Goal: Information Seeking & Learning: Learn about a topic

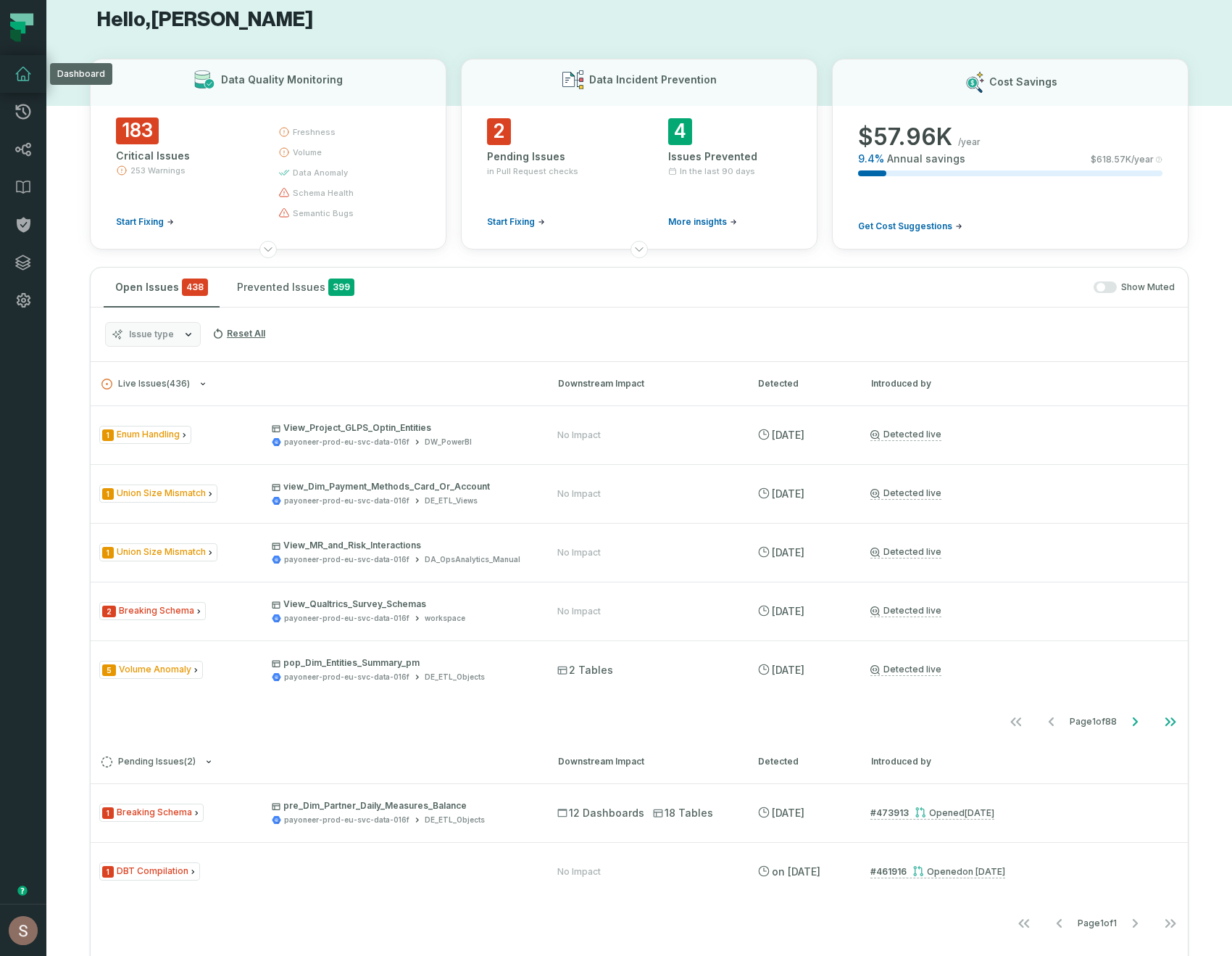
scroll to position [16, 0]
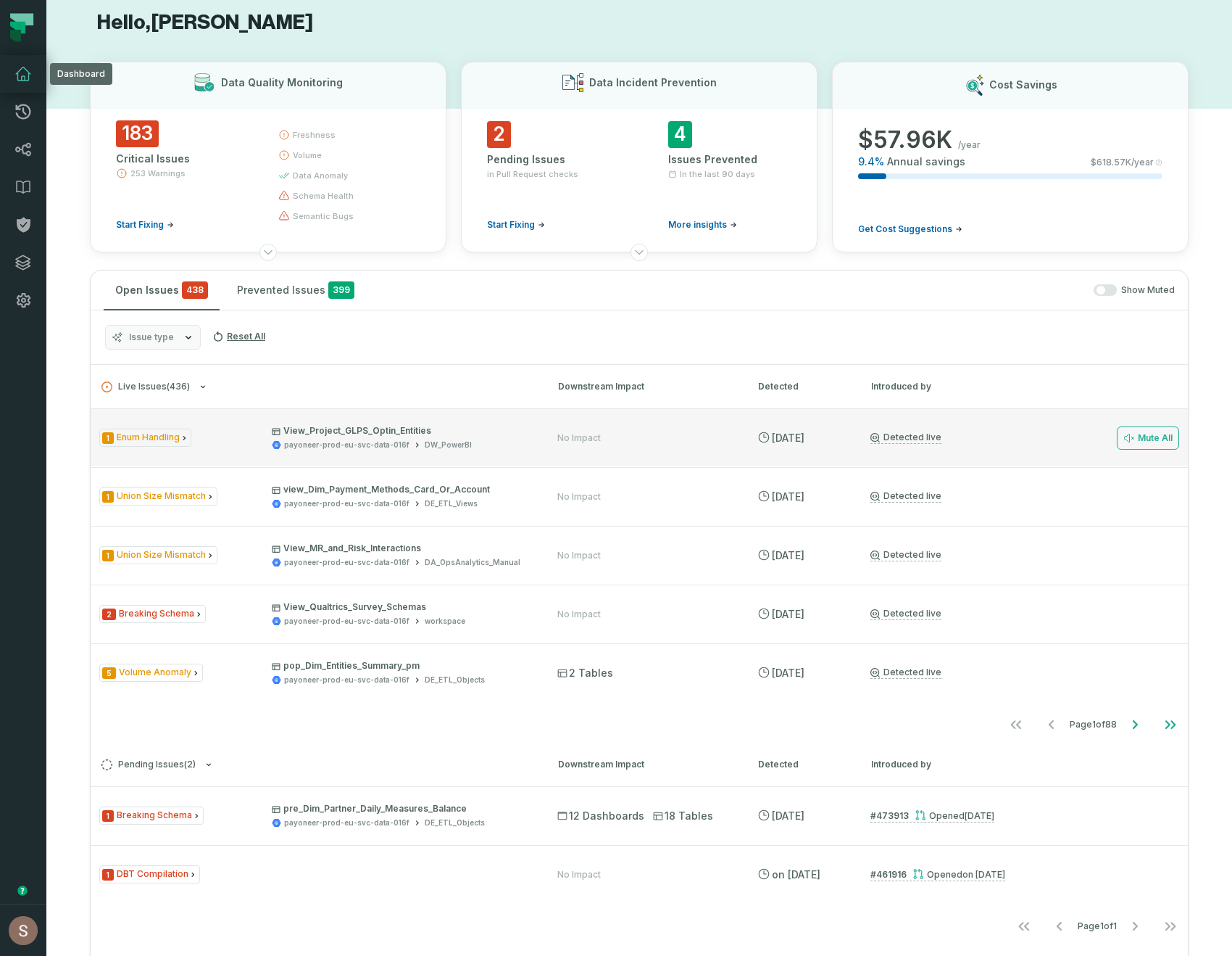
click at [892, 436] on link "Detected live" at bounding box center [906, 438] width 71 height 12
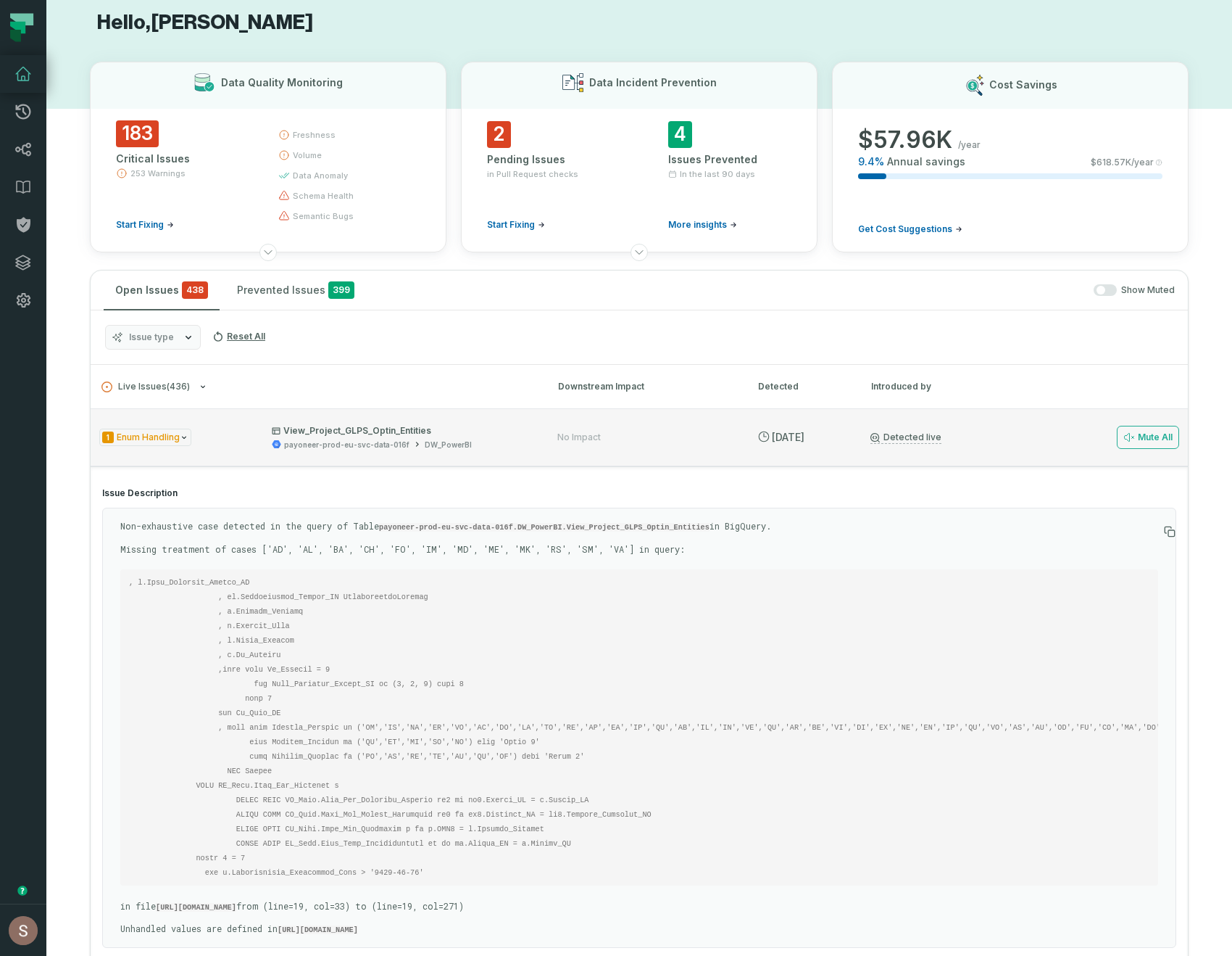
click at [914, 441] on link "Detected live" at bounding box center [906, 438] width 71 height 12
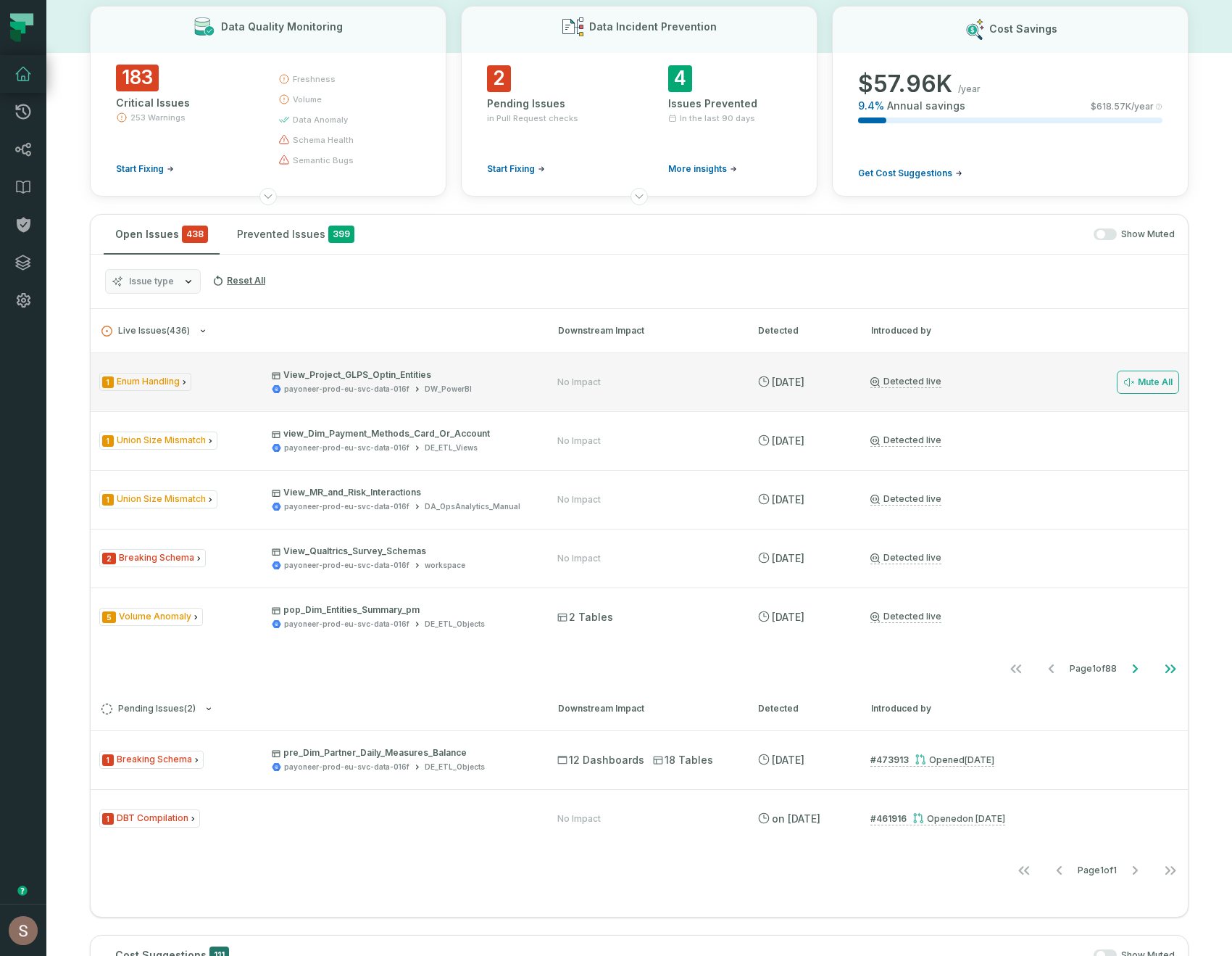
scroll to position [56, 0]
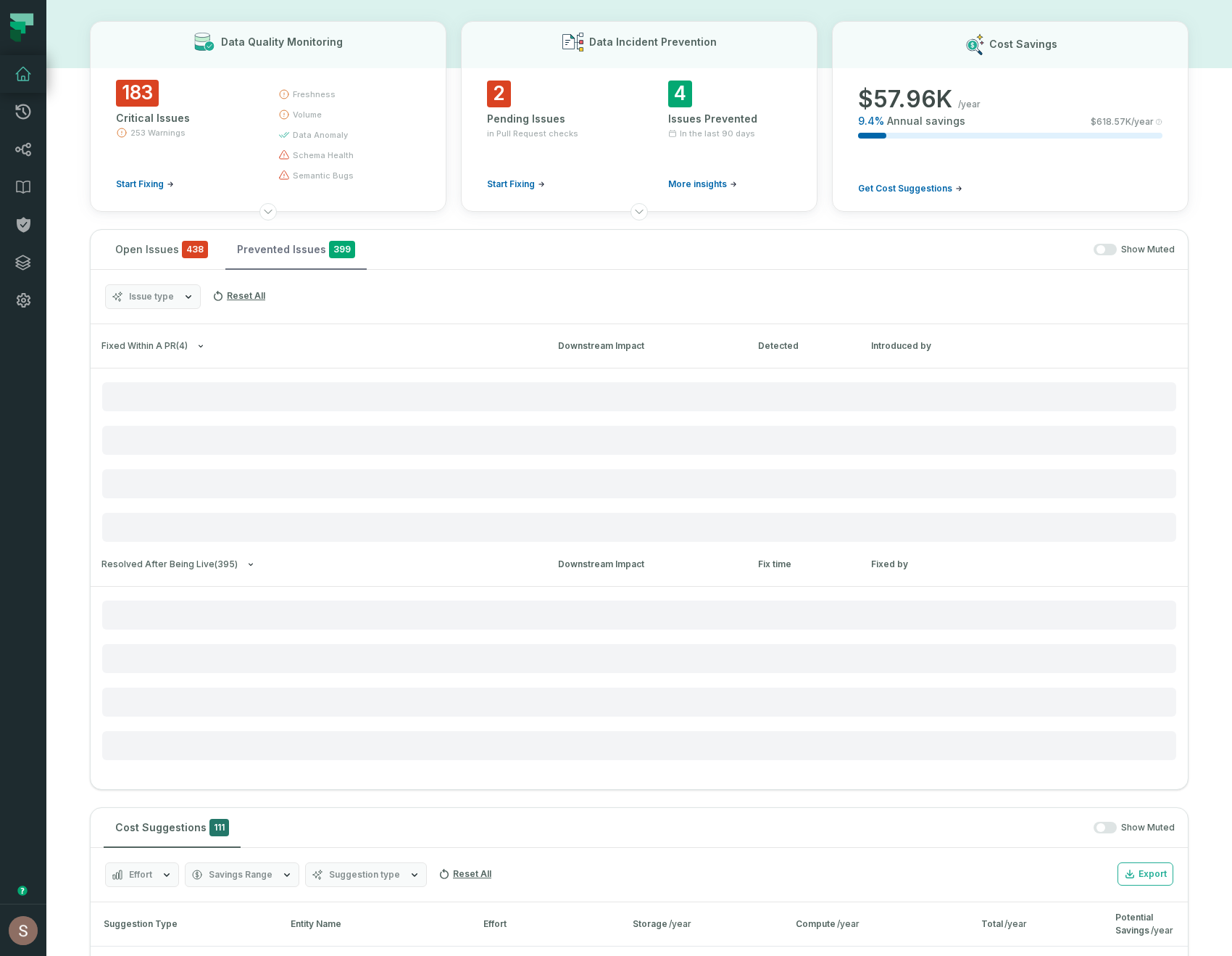
click at [266, 249] on button "Prevented Issues 399" at bounding box center [296, 249] width 142 height 39
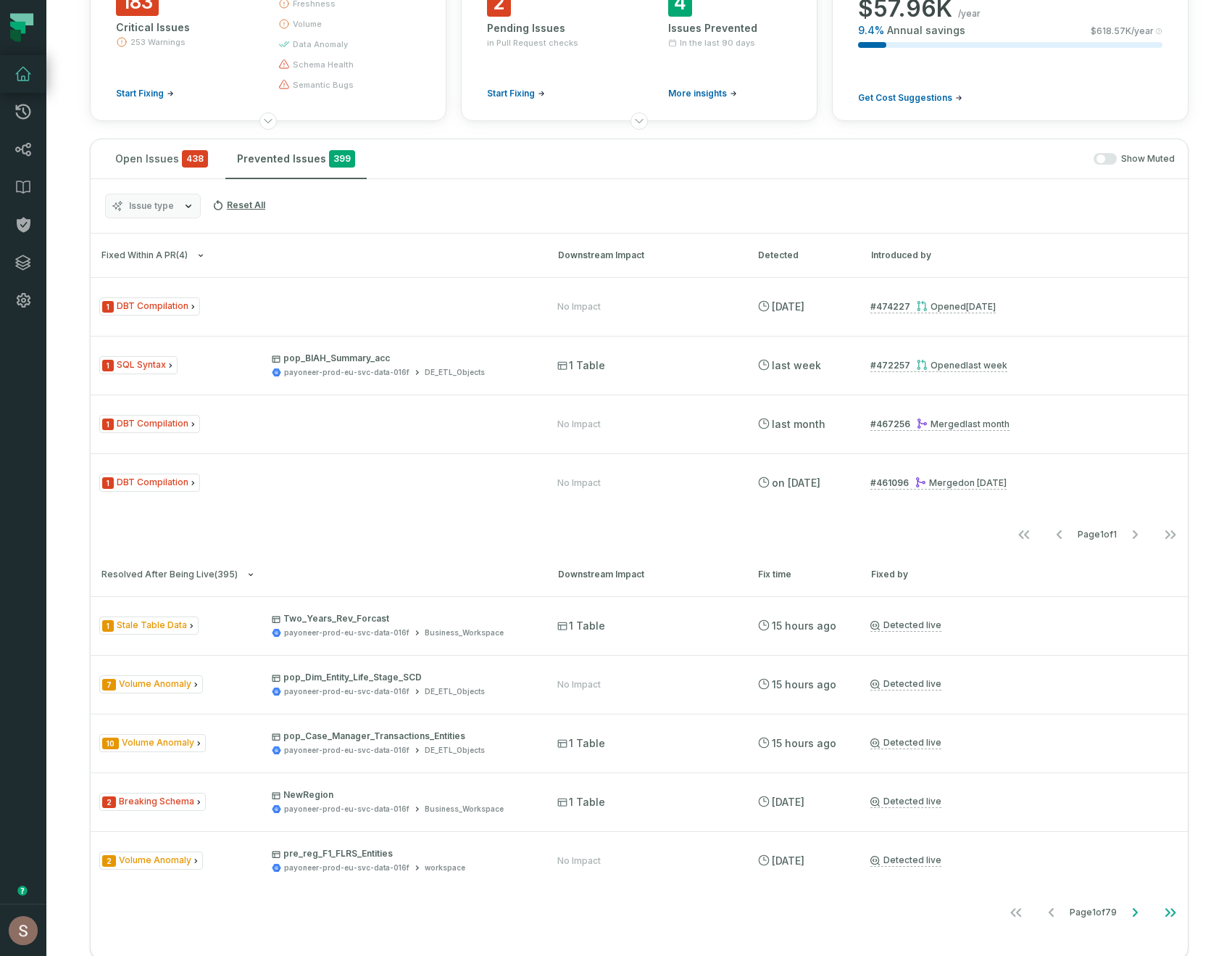
scroll to position [157, 0]
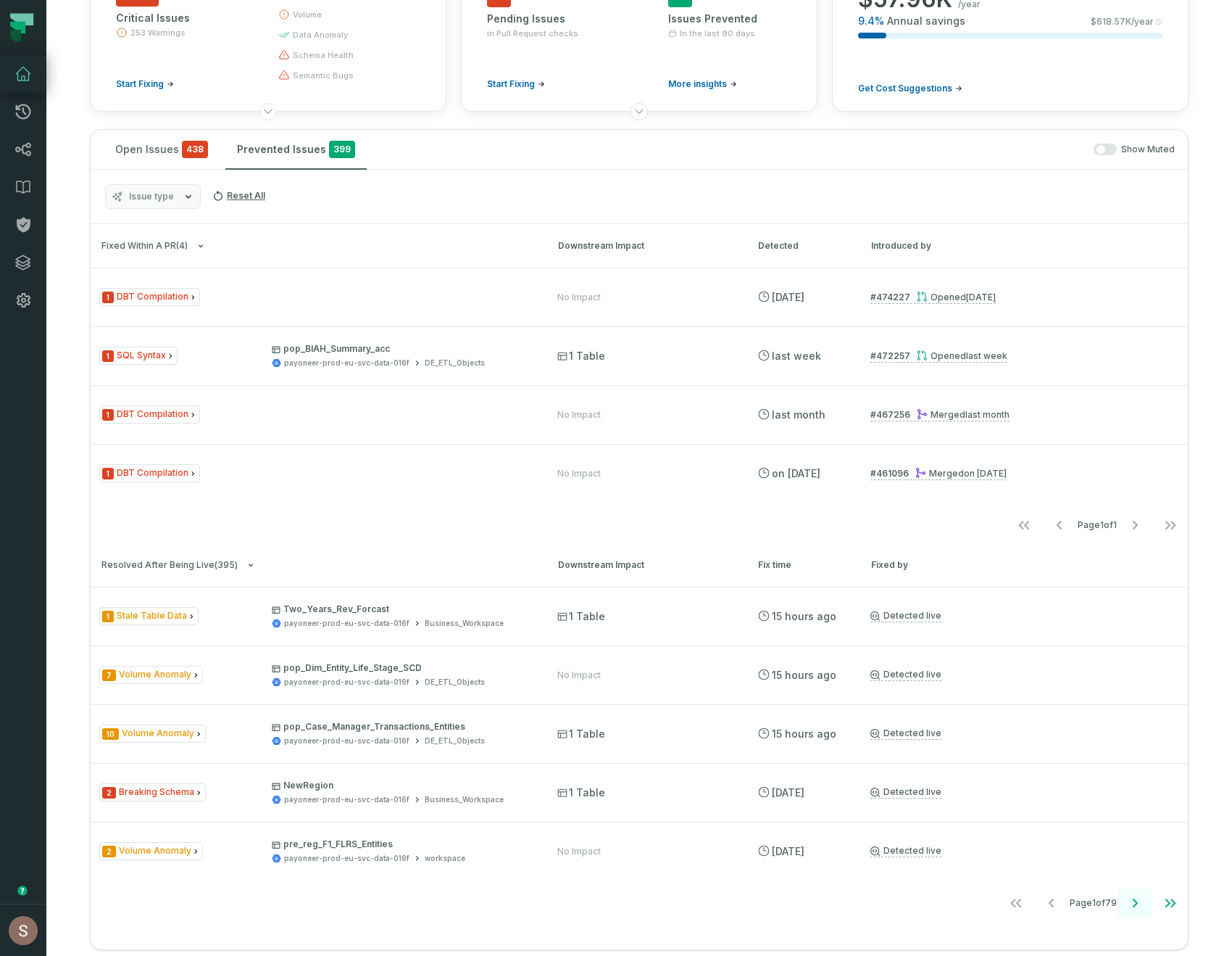
click at [1135, 910] on icon "Go to next page" at bounding box center [1135, 903] width 18 height 18
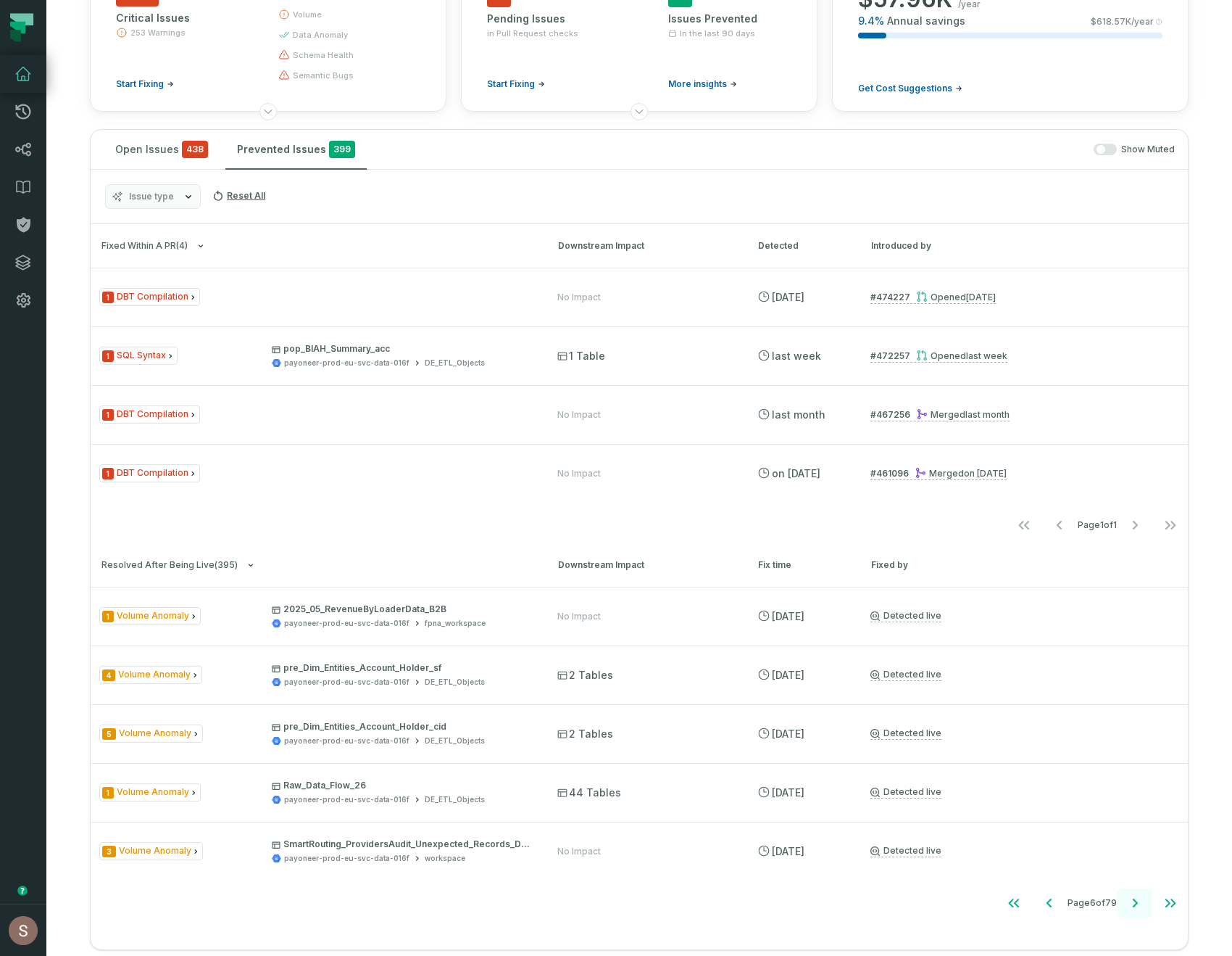
click at [1135, 910] on icon "Go to next page" at bounding box center [1135, 903] width 18 height 18
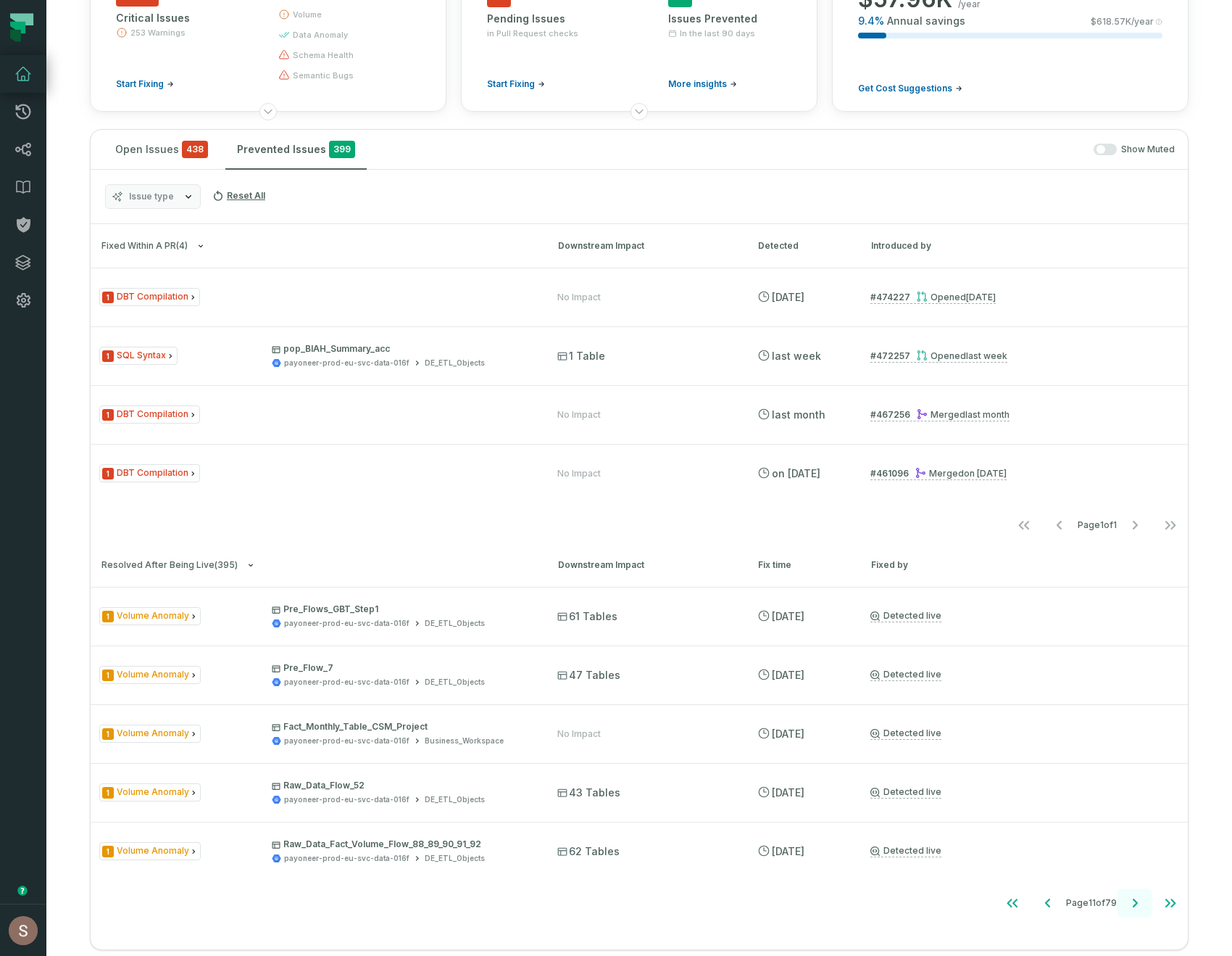
click at [1135, 910] on icon "Go to next page" at bounding box center [1135, 903] width 18 height 18
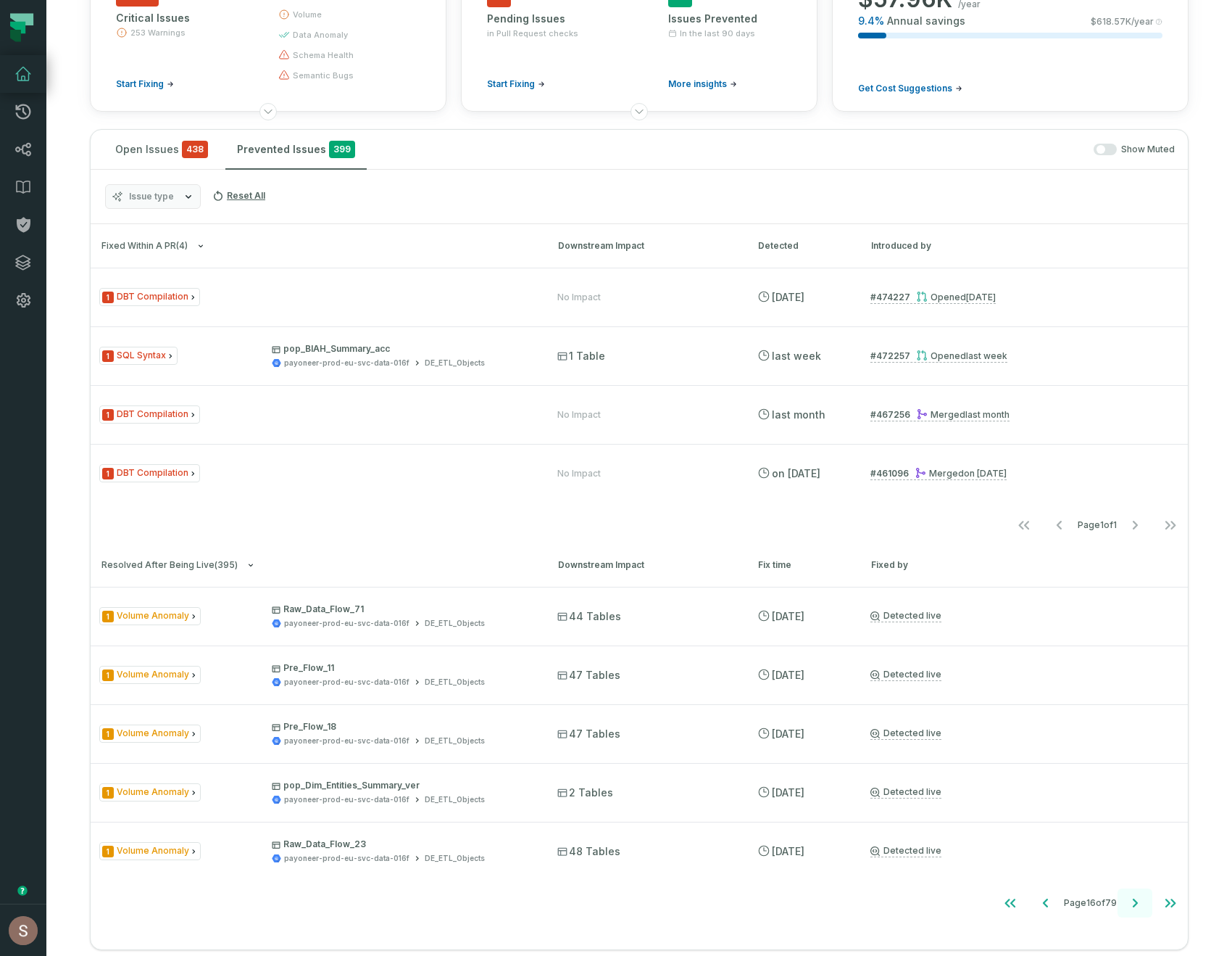
click at [1135, 910] on icon "Go to next page" at bounding box center [1135, 903] width 18 height 18
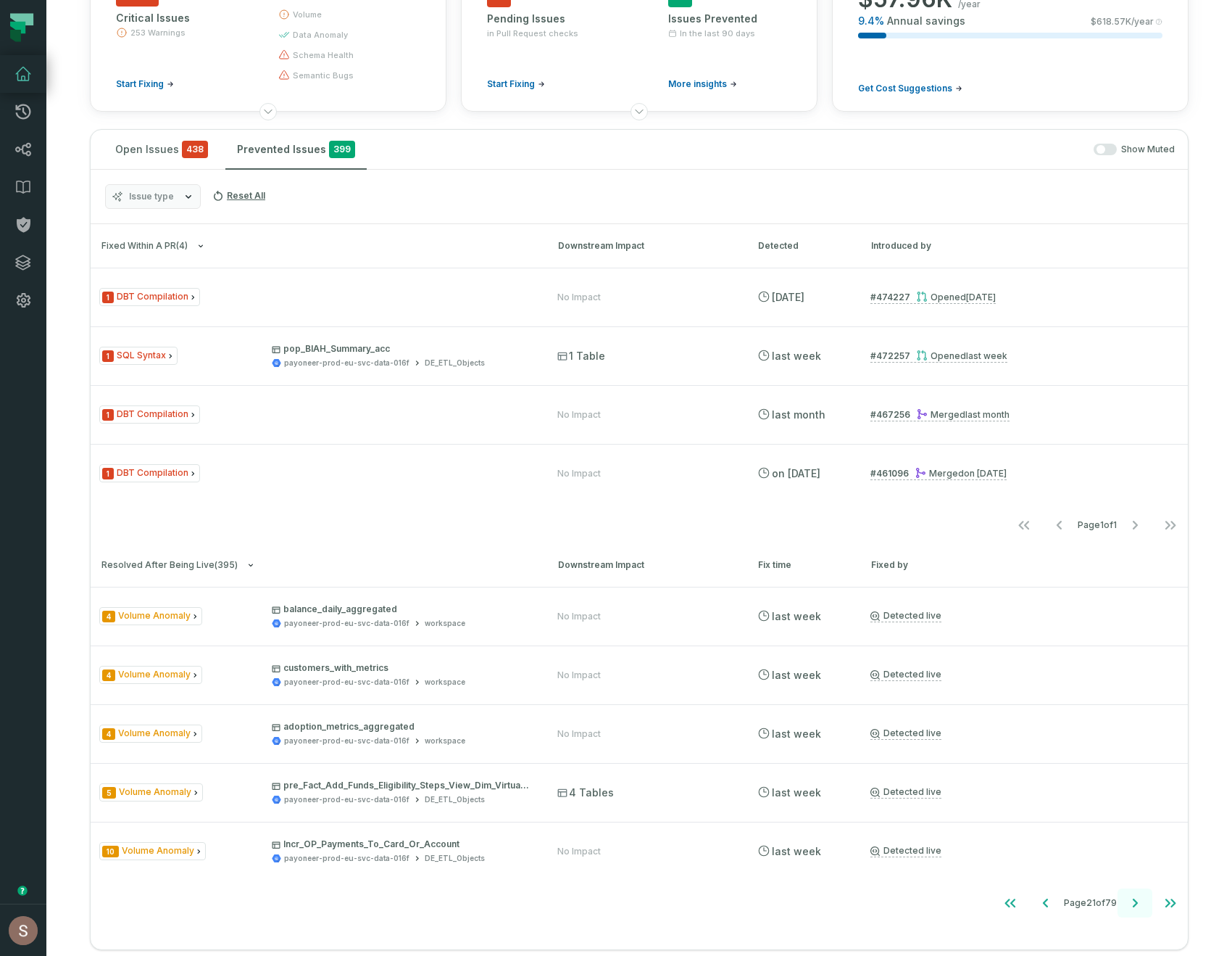
click at [1135, 910] on icon "Go to next page" at bounding box center [1135, 903] width 18 height 18
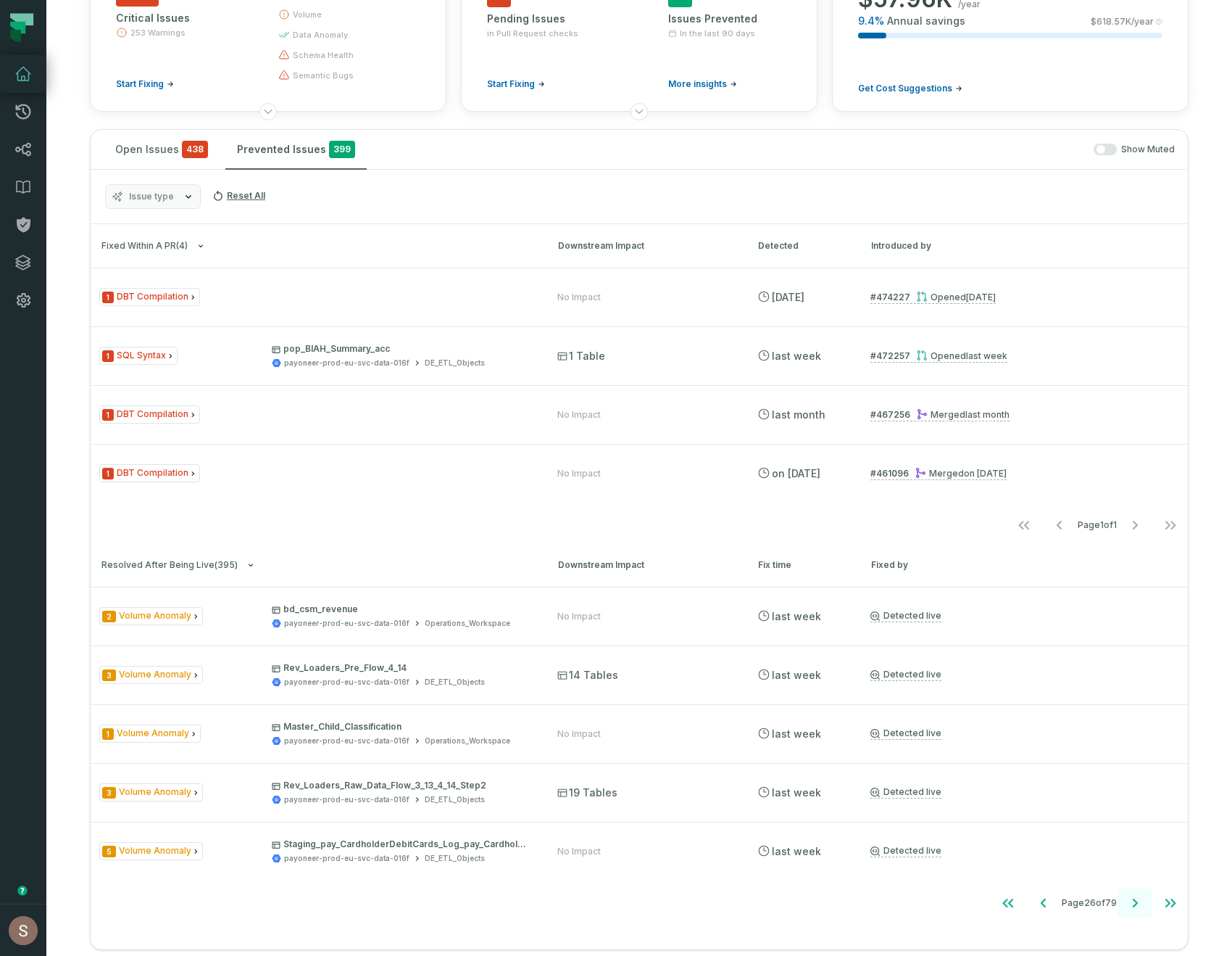
click at [1135, 910] on icon "Go to next page" at bounding box center [1135, 903] width 18 height 18
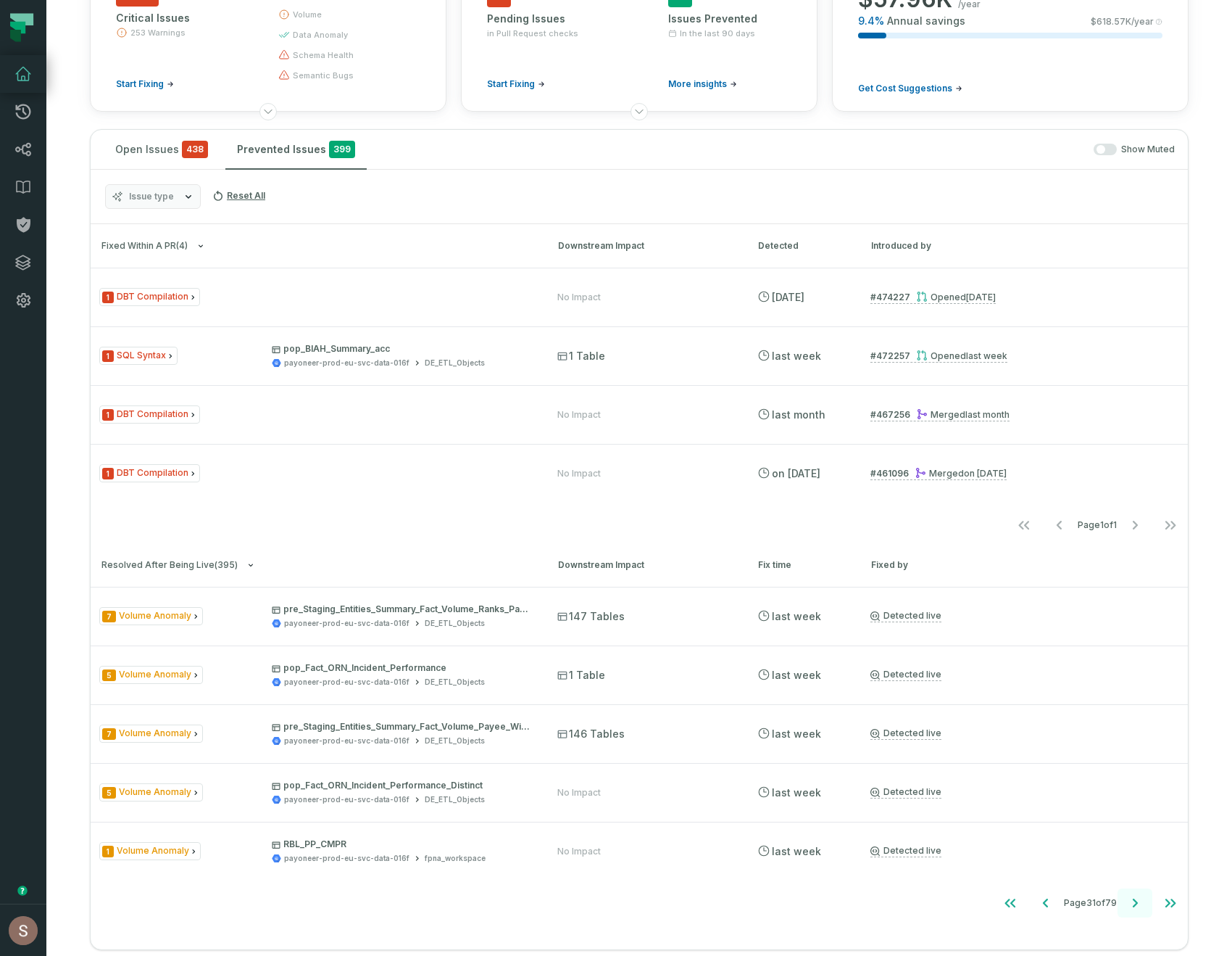
click at [1135, 910] on icon "Go to next page" at bounding box center [1135, 903] width 18 height 18
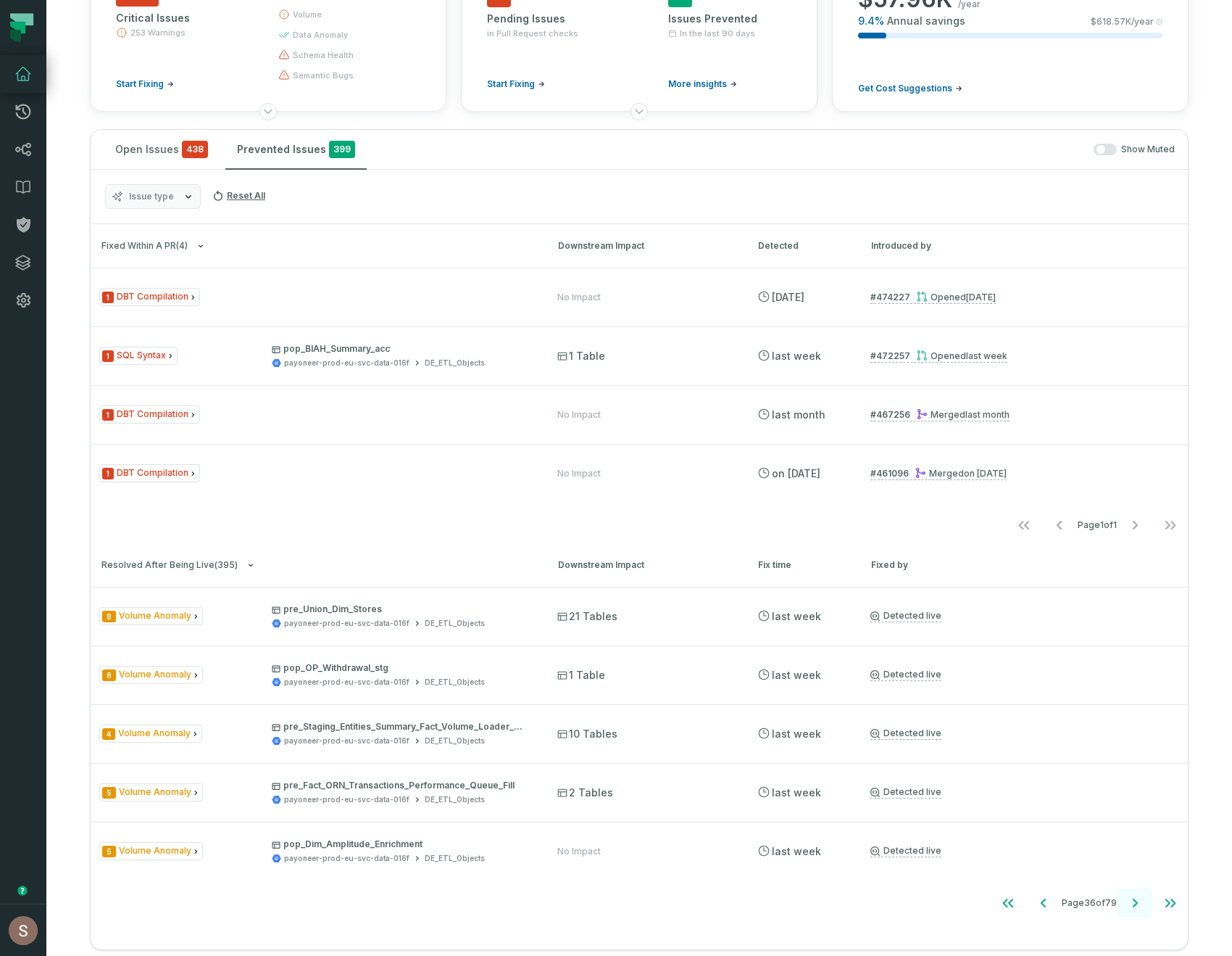
click at [1135, 910] on icon "Go to next page" at bounding box center [1135, 903] width 18 height 18
click at [1163, 903] on icon "Go to last page" at bounding box center [1170, 903] width 18 height 18
